Goal: Navigation & Orientation: Find specific page/section

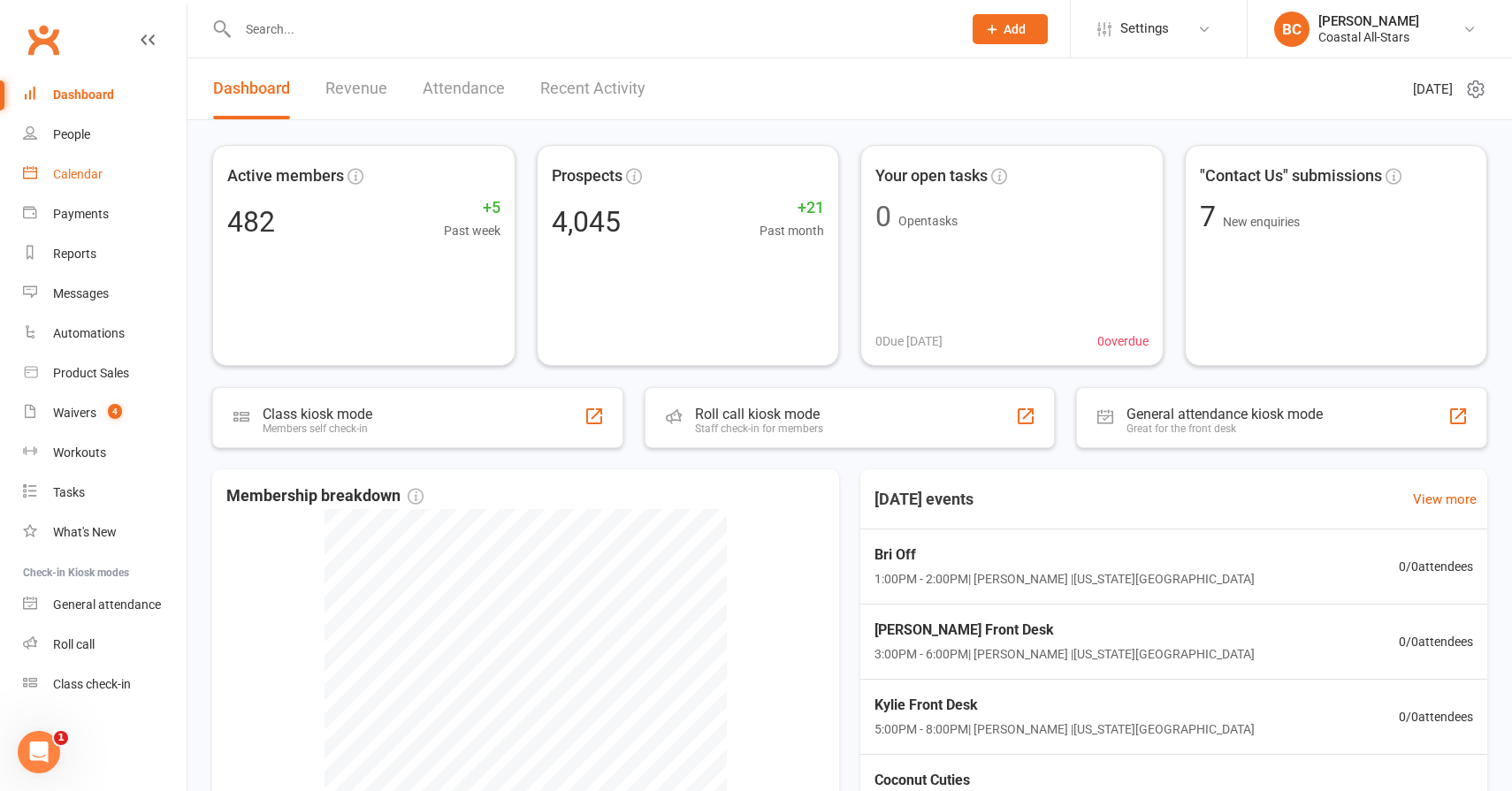
click at [79, 173] on div "Calendar" at bounding box center [77, 173] width 49 height 14
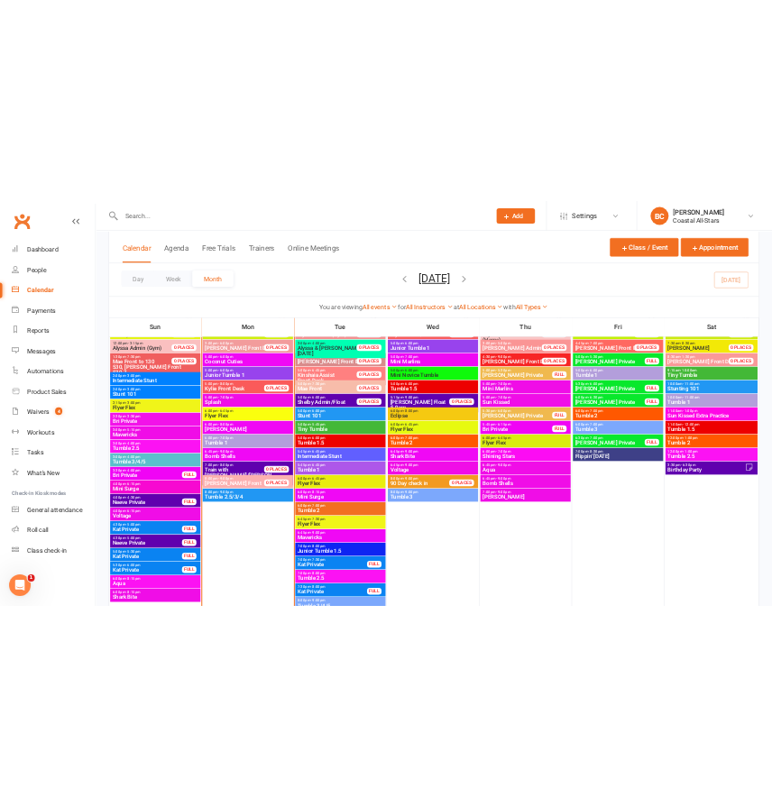
scroll to position [1509, 0]
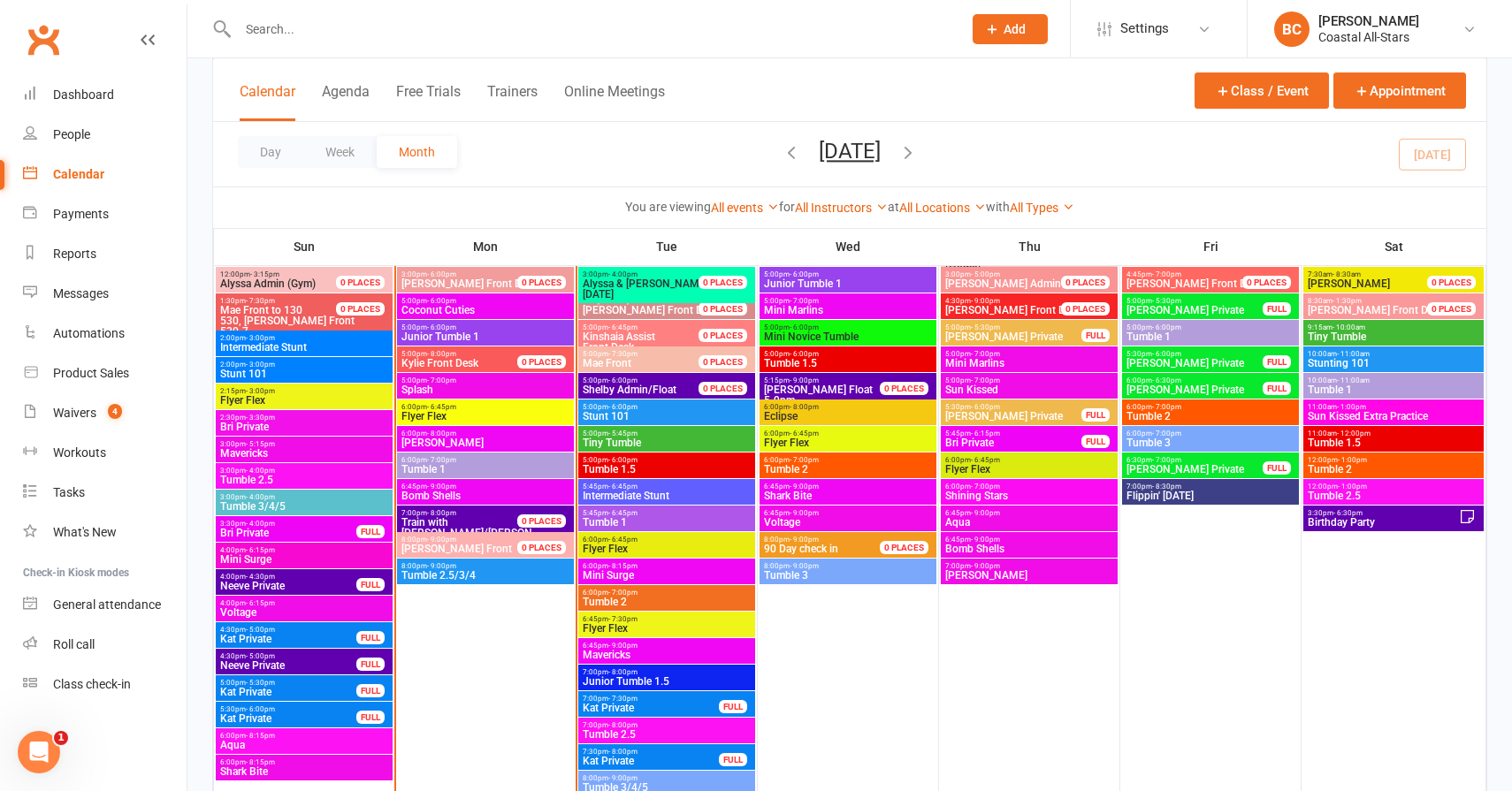
click at [629, 415] on span "Stunt 101" at bounding box center [666, 416] width 170 height 11
click at [629, 415] on body "Prospect Member Non-attending contact Class / event Appointment Grading event T…" at bounding box center [756, 493] width 1512 height 3935
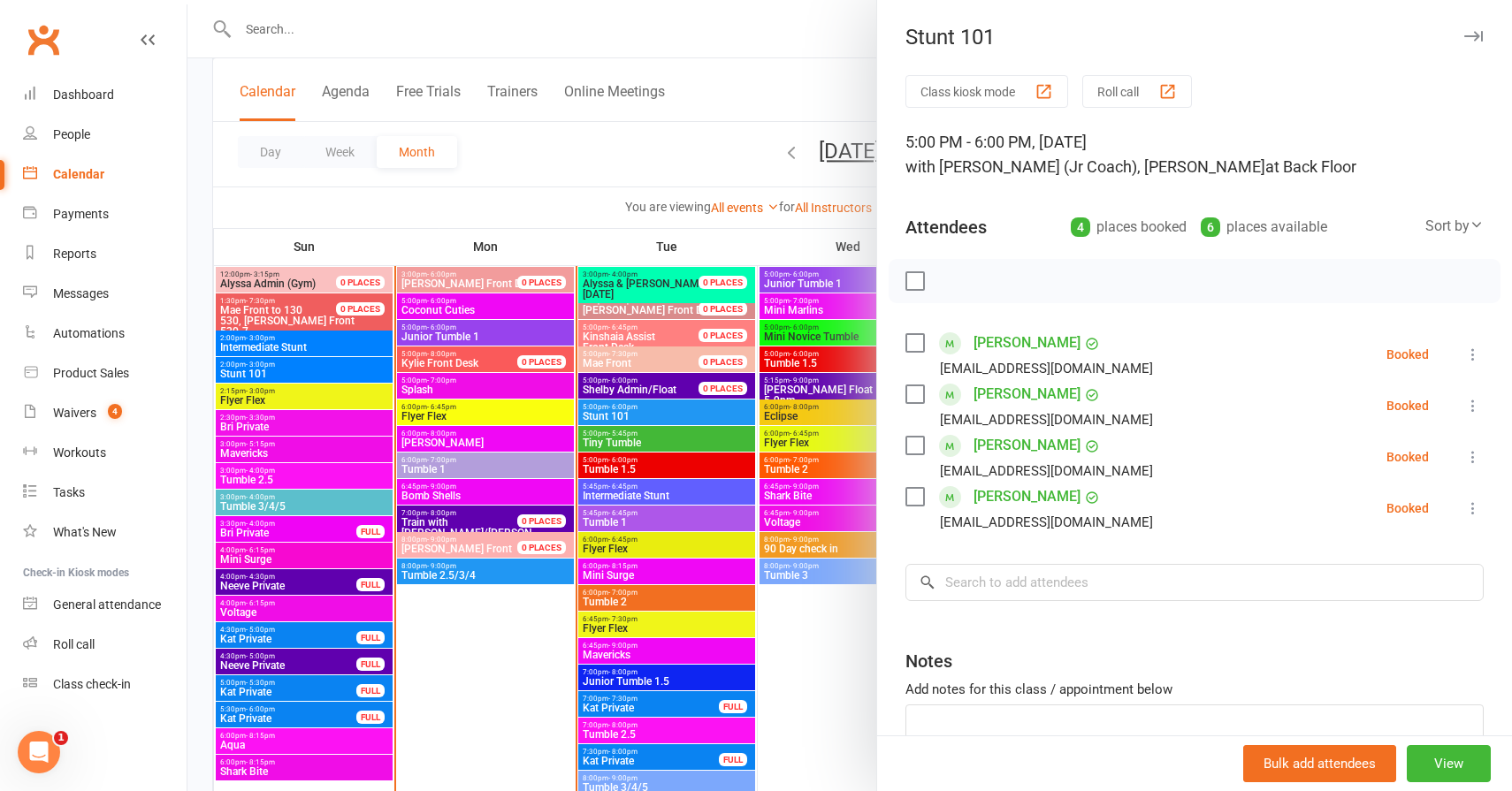
click at [629, 415] on div at bounding box center [849, 395] width 1325 height 791
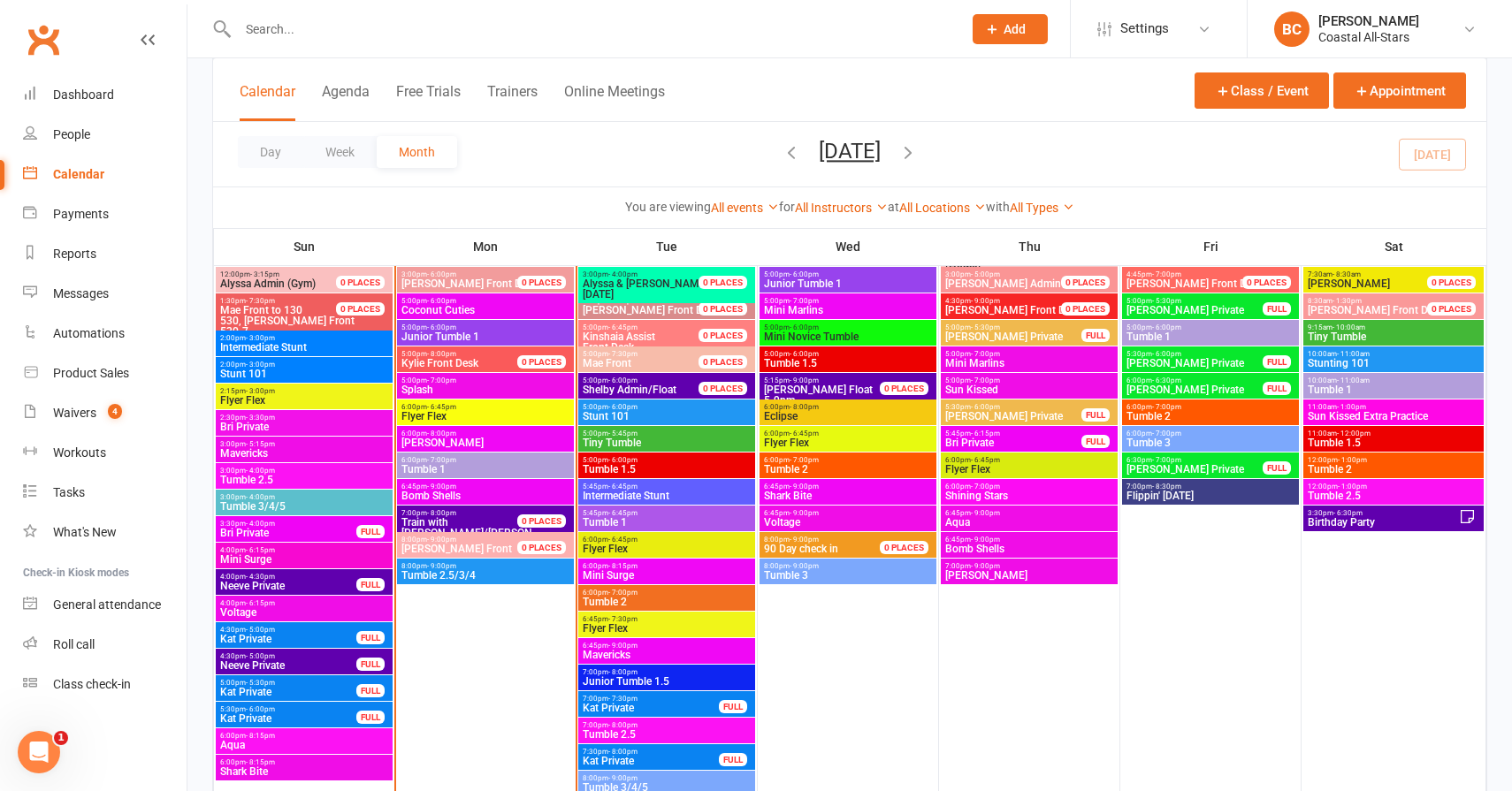
click at [629, 415] on span "Stunt 101" at bounding box center [666, 416] width 170 height 11
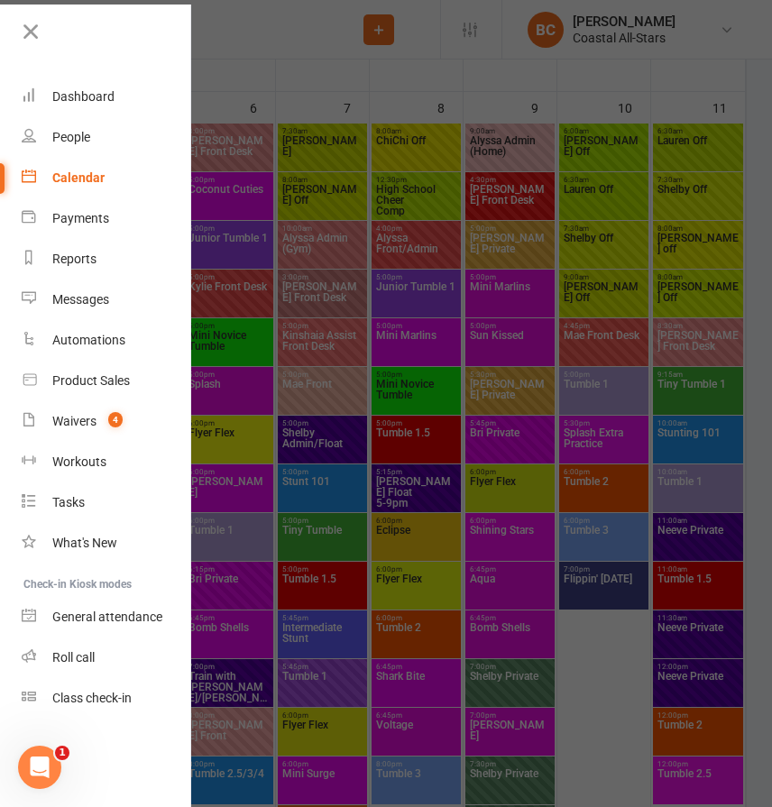
click at [391, 348] on div at bounding box center [386, 403] width 772 height 807
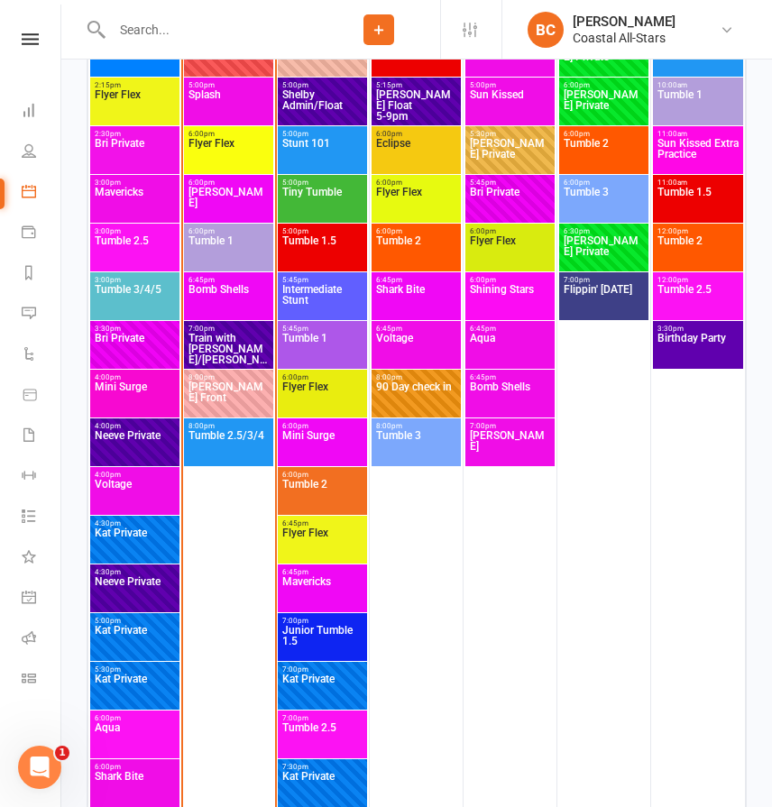
scroll to position [2966, 0]
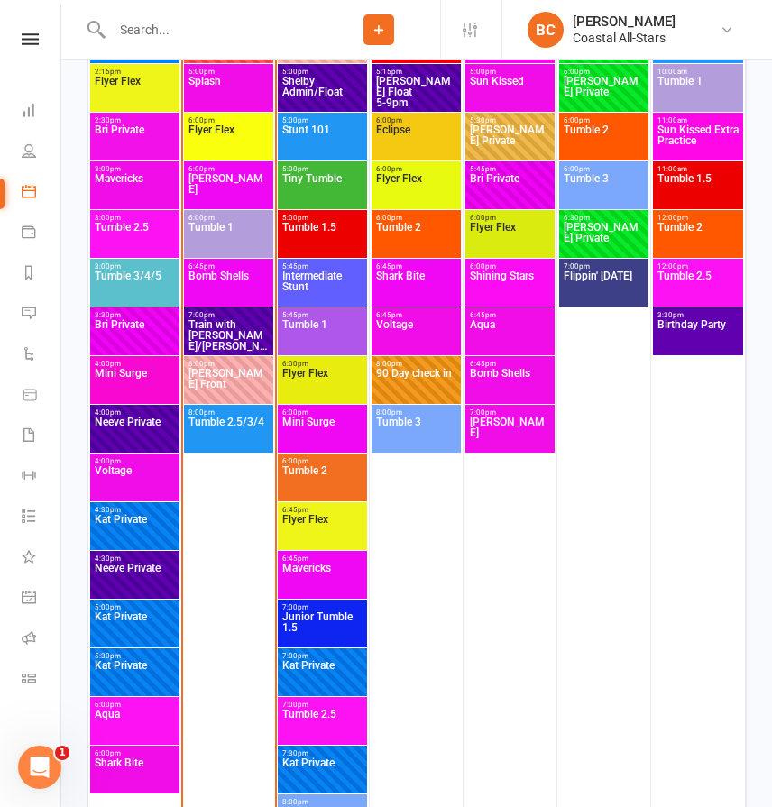
click at [328, 234] on span "Tumble 1.5" at bounding box center [322, 238] width 82 height 32
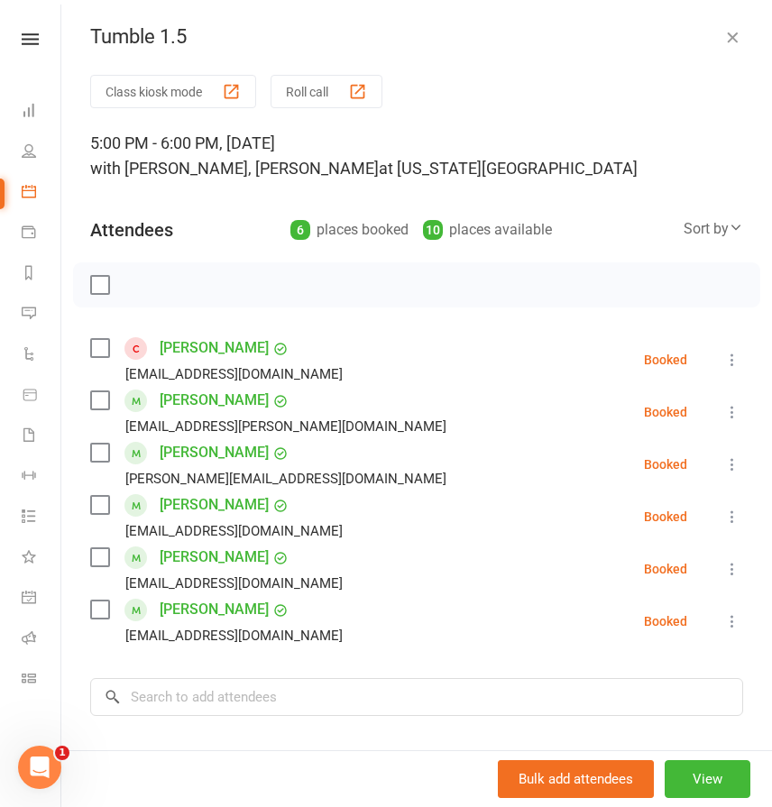
click at [735, 37] on icon "button" at bounding box center [732, 37] width 18 height 18
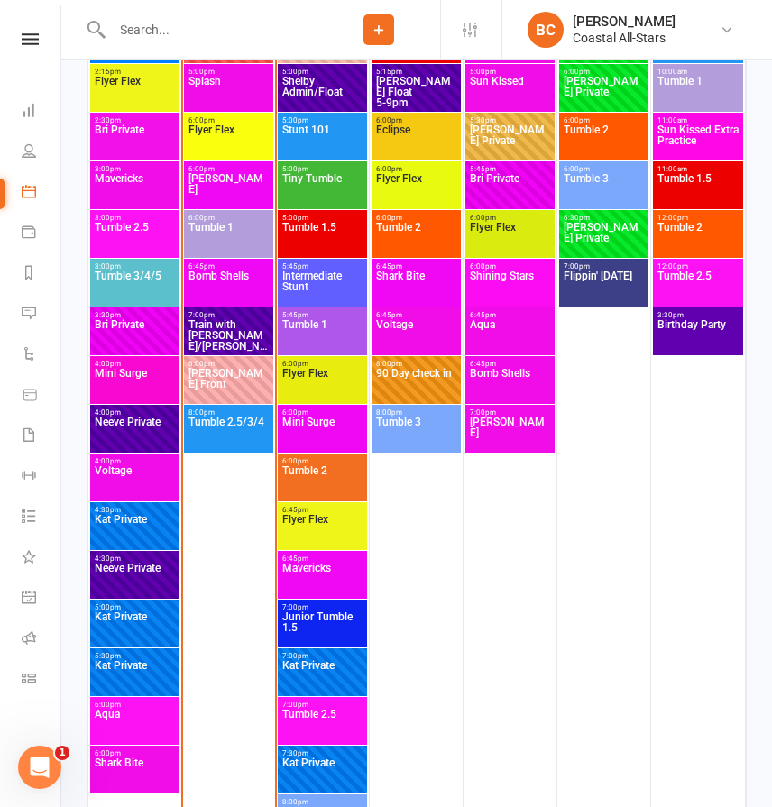
click at [325, 474] on span "Tumble 2" at bounding box center [322, 481] width 82 height 32
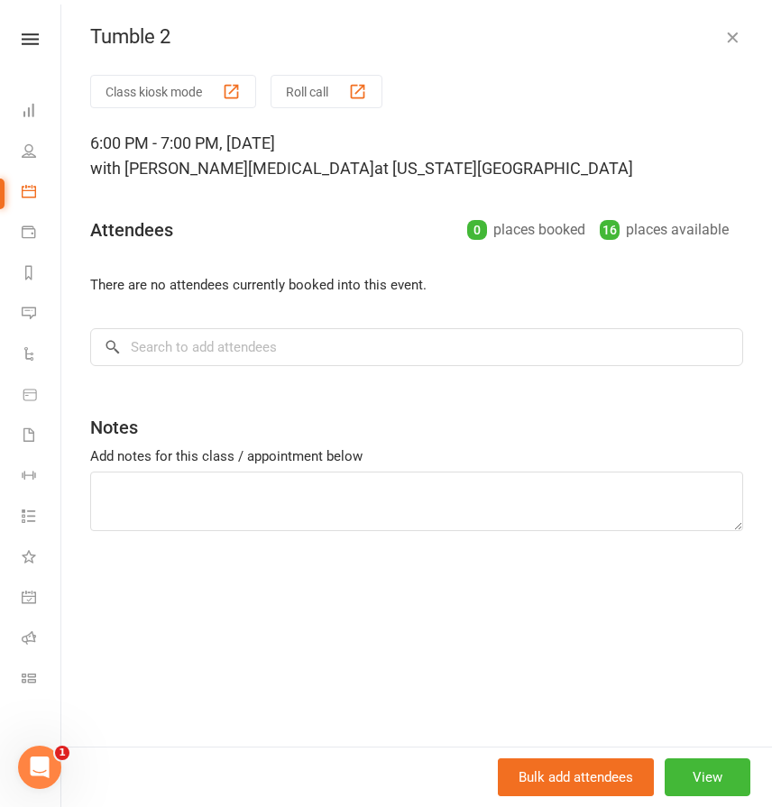
click at [734, 32] on icon "button" at bounding box center [732, 37] width 18 height 18
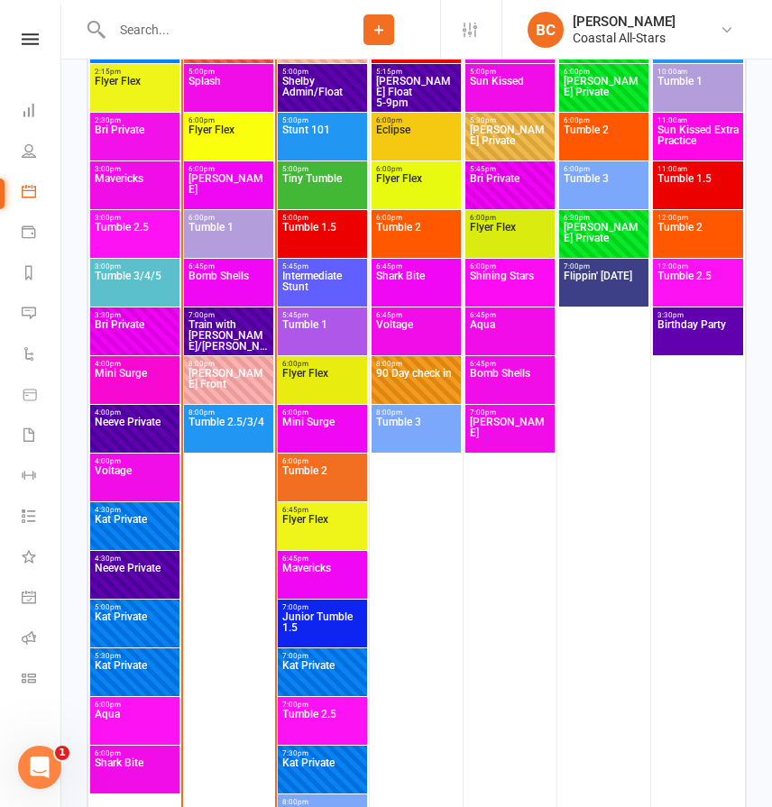
click at [318, 277] on span "Intermediate Stunt" at bounding box center [322, 287] width 82 height 32
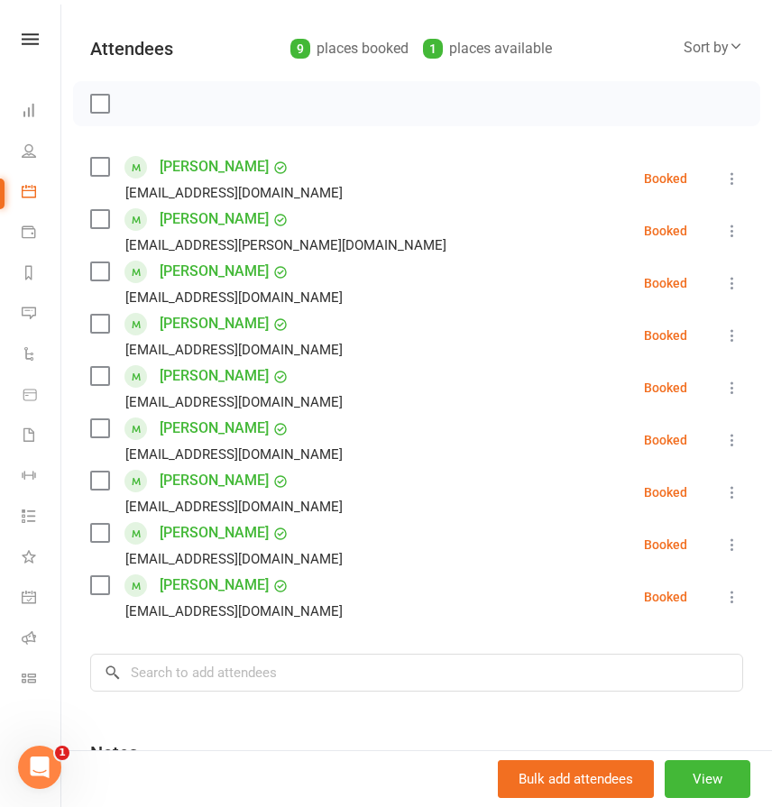
scroll to position [206, 0]
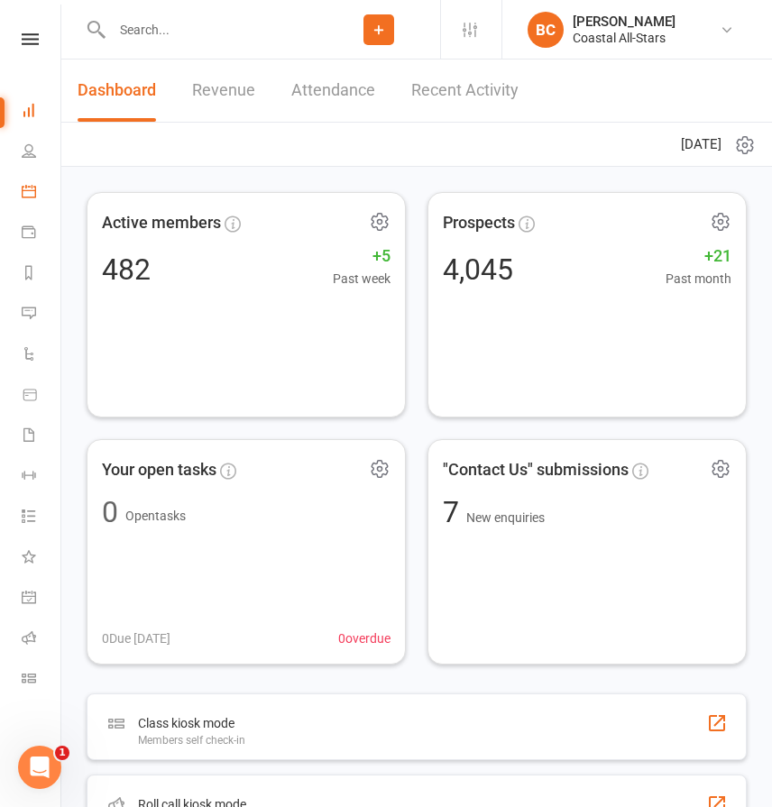
click at [30, 203] on link "Calendar" at bounding box center [42, 193] width 41 height 41
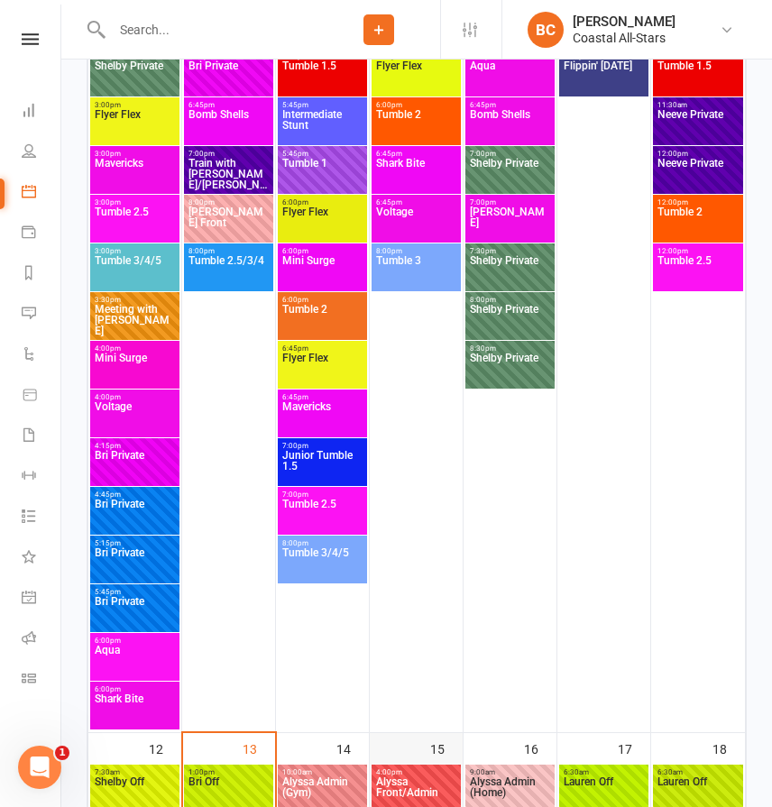
scroll to position [2021, 0]
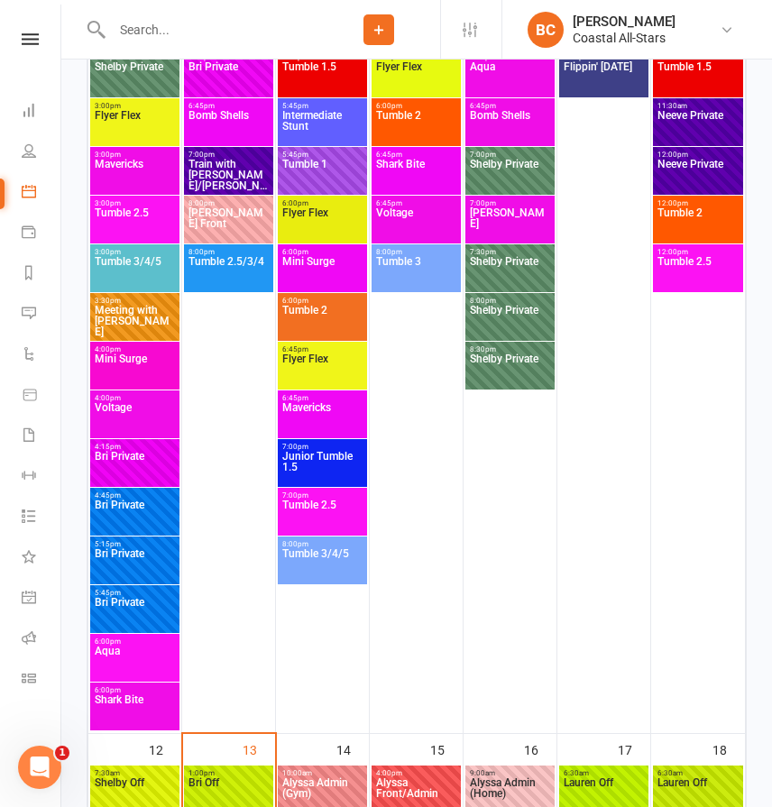
click at [315, 321] on span "Tumble 2" at bounding box center [322, 321] width 82 height 32
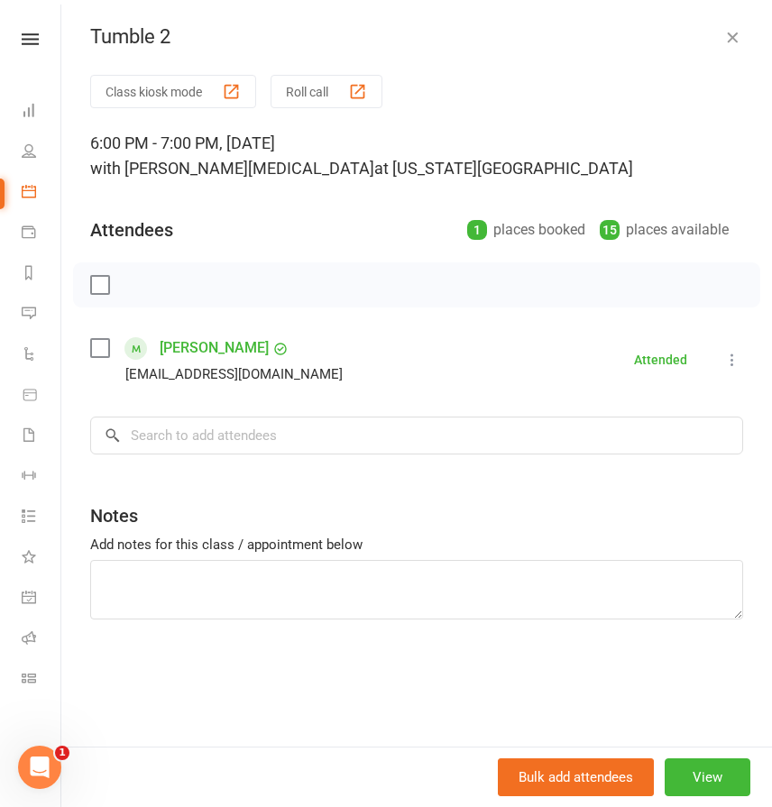
click at [732, 41] on icon "button" at bounding box center [732, 37] width 18 height 18
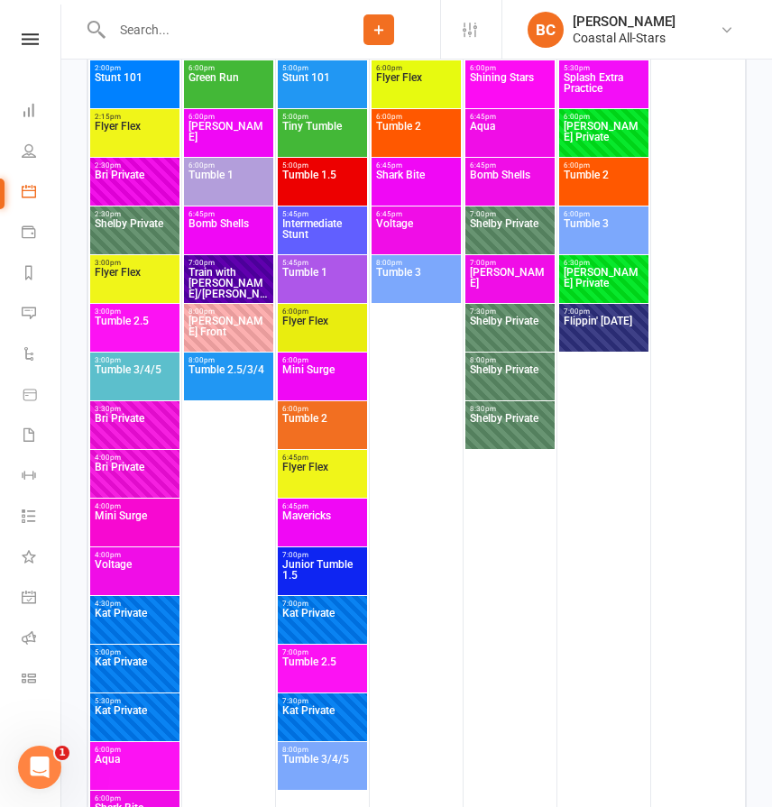
scroll to position [649, 0]
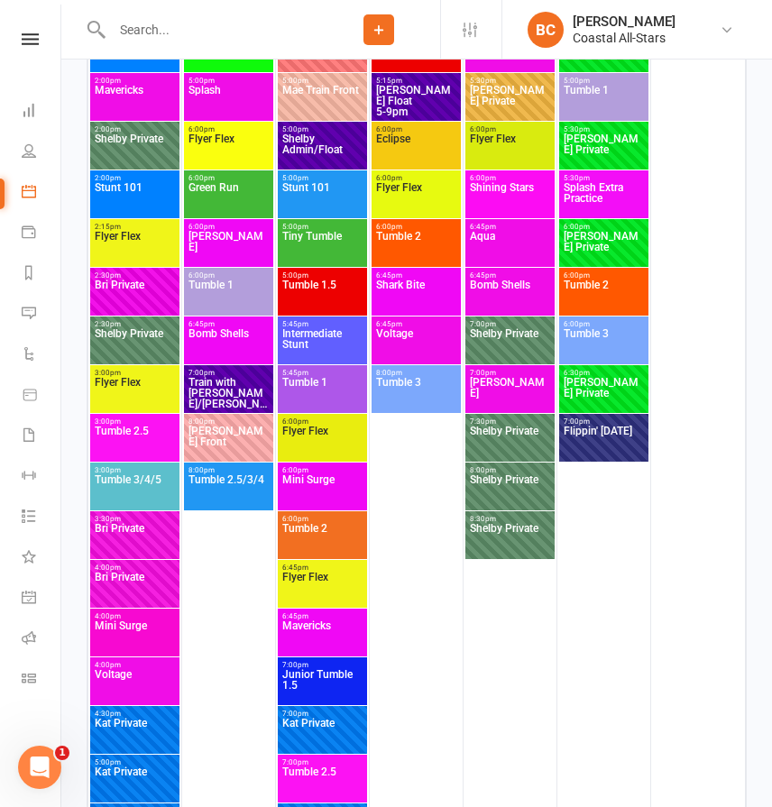
click at [327, 532] on span "Tumble 2" at bounding box center [322, 539] width 82 height 32
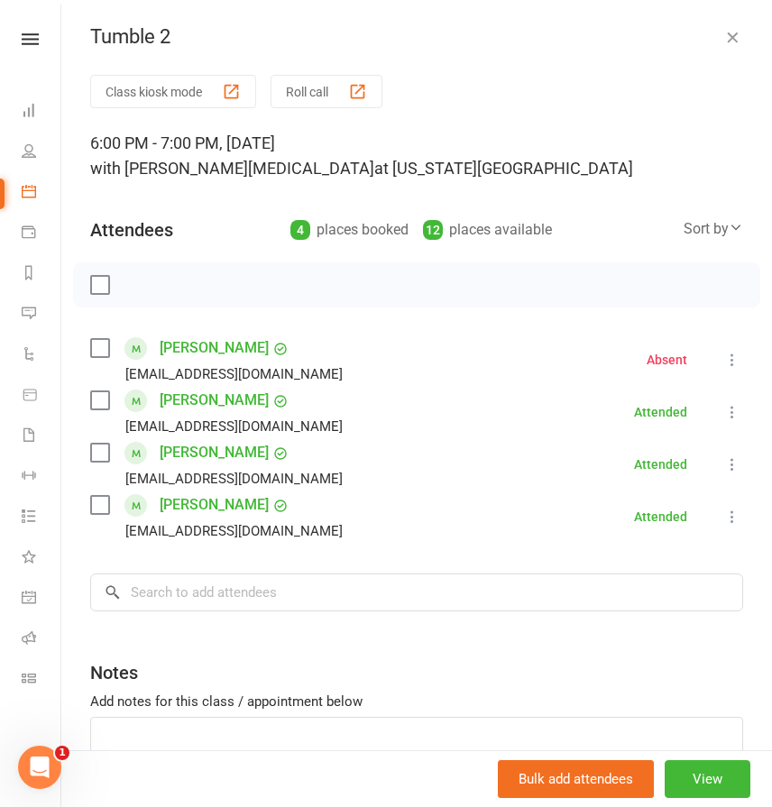
click at [735, 39] on icon "button" at bounding box center [732, 37] width 18 height 18
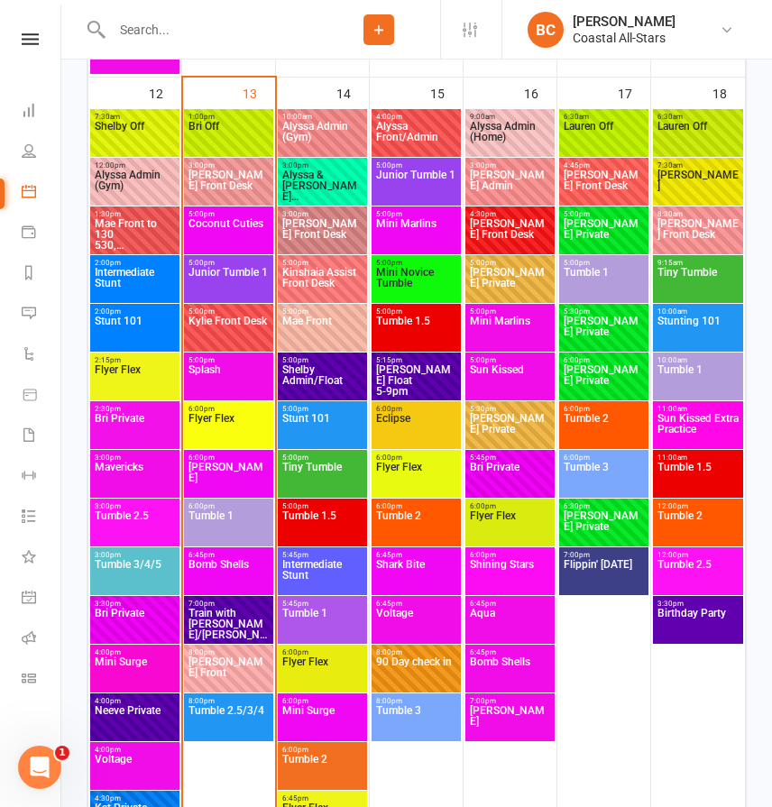
scroll to position [2679, 0]
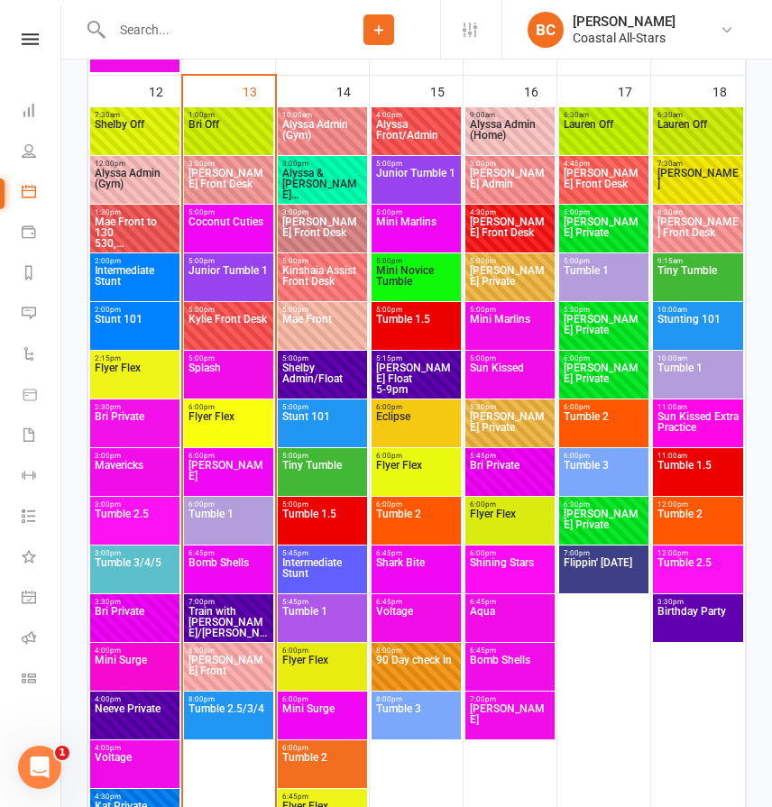
click at [422, 704] on span "Tumble 3" at bounding box center [416, 719] width 82 height 32
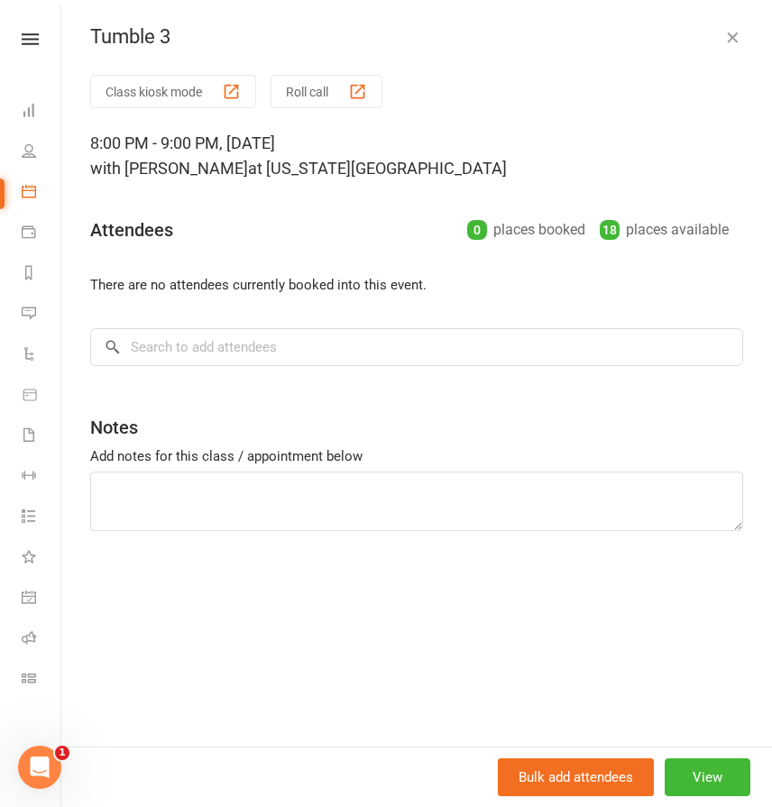
click at [732, 39] on icon "button" at bounding box center [732, 37] width 18 height 18
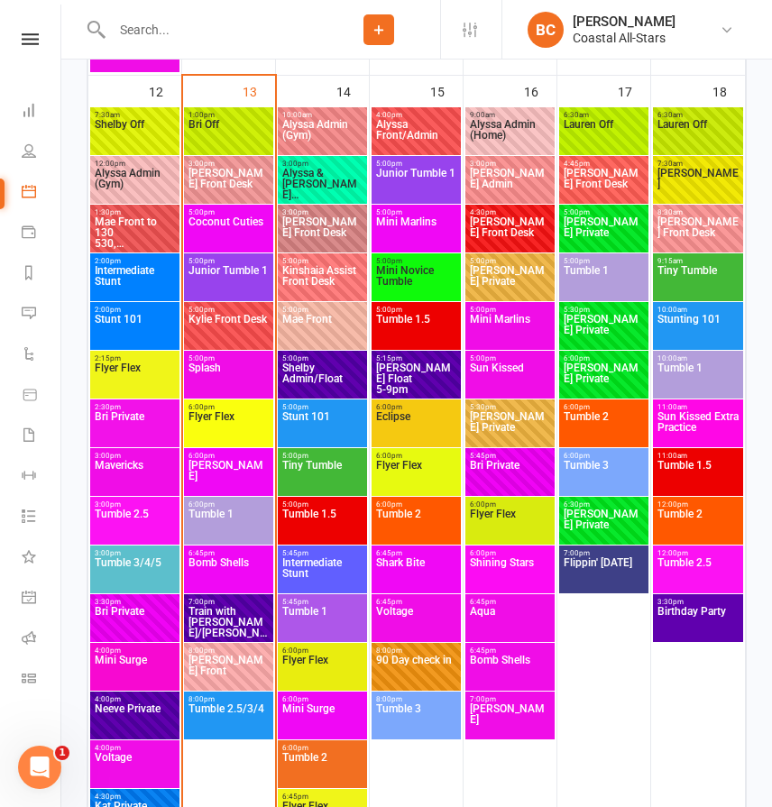
click at [732, 39] on div "Tumble 3" at bounding box center [594, 36] width 711 height 23
click at [408, 667] on span "90 Day check in" at bounding box center [416, 671] width 82 height 32
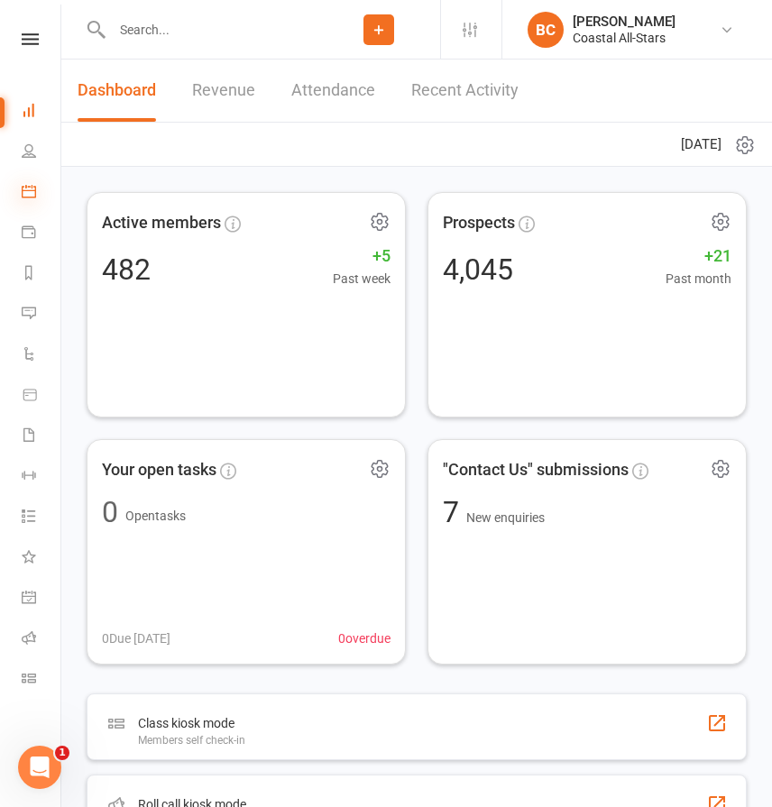
click at [28, 196] on icon at bounding box center [29, 191] width 14 height 14
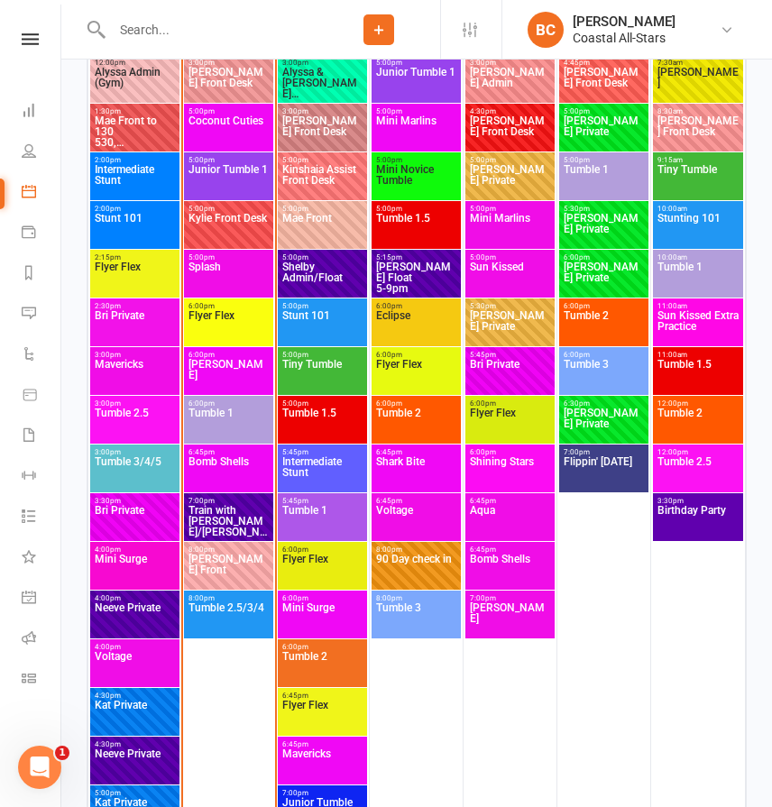
scroll to position [2690, 0]
